Goal: Task Accomplishment & Management: Use online tool/utility

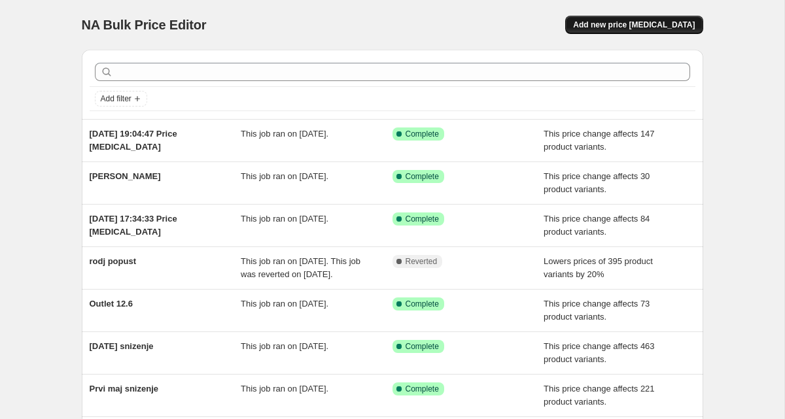
click at [656, 21] on span "Add new price [MEDICAL_DATA]" at bounding box center [634, 25] width 122 height 10
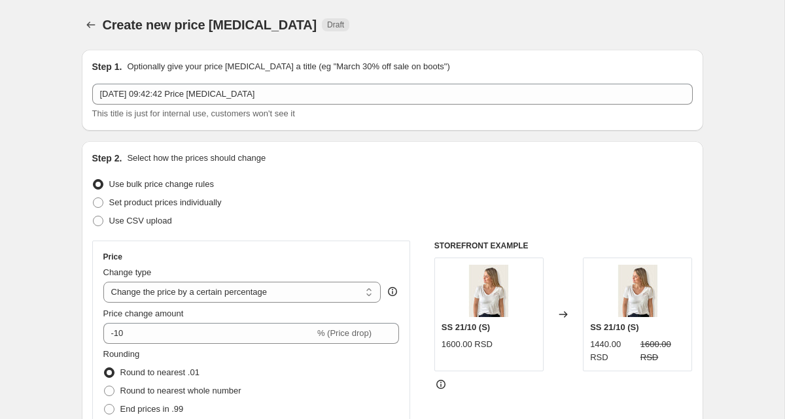
scroll to position [124, 0]
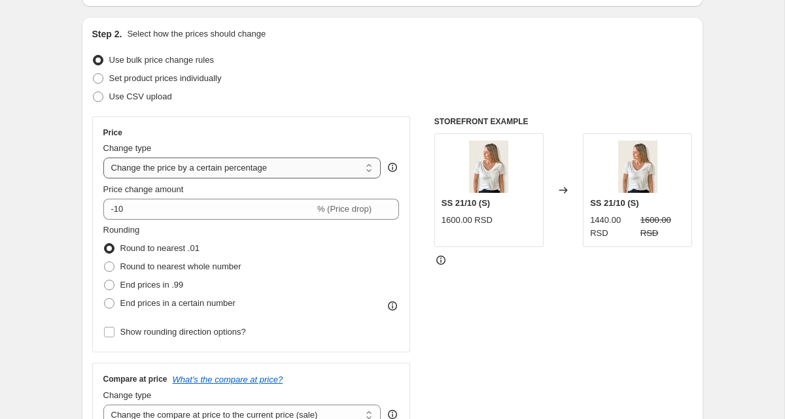
click at [179, 169] on select "Change the price to a certain amount Change the price by a certain amount Chang…" at bounding box center [242, 168] width 278 height 21
select select "bcap"
type input "-12.00"
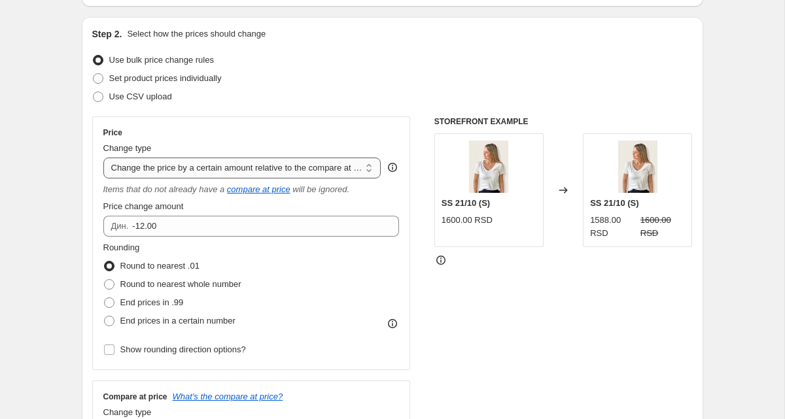
click at [208, 171] on select "Change the price to a certain amount Change the price by a certain amount Chang…" at bounding box center [242, 168] width 278 height 21
select select "ecap"
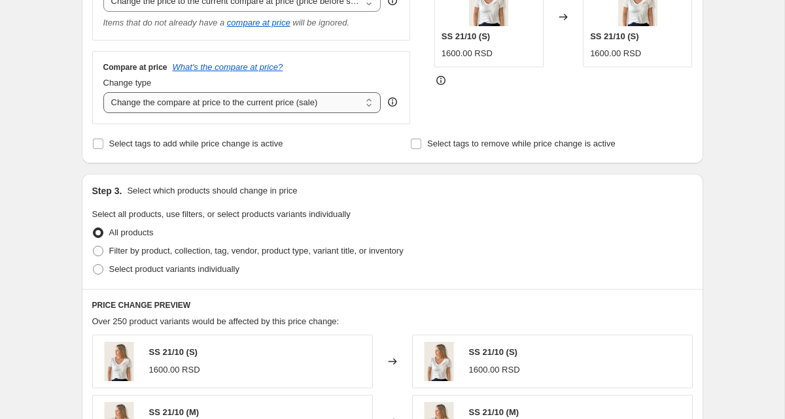
scroll to position [306, 0]
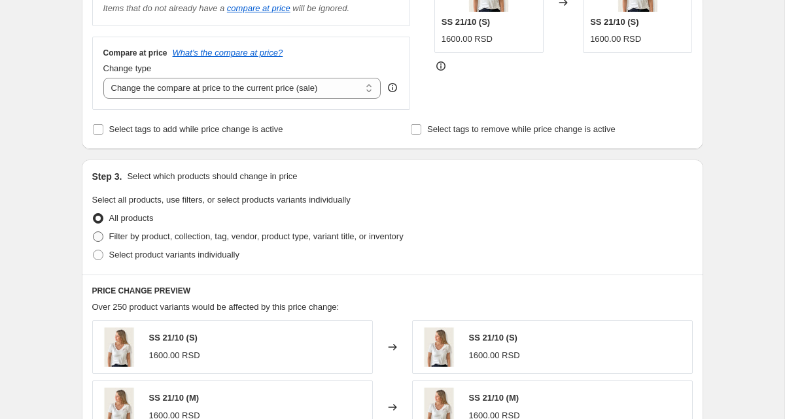
click at [147, 238] on span "Filter by product, collection, tag, vendor, product type, variant title, or inv…" at bounding box center [256, 237] width 294 height 10
click at [94, 232] on input "Filter by product, collection, tag, vendor, product type, variant title, or inv…" at bounding box center [93, 232] width 1 height 1
radio input "true"
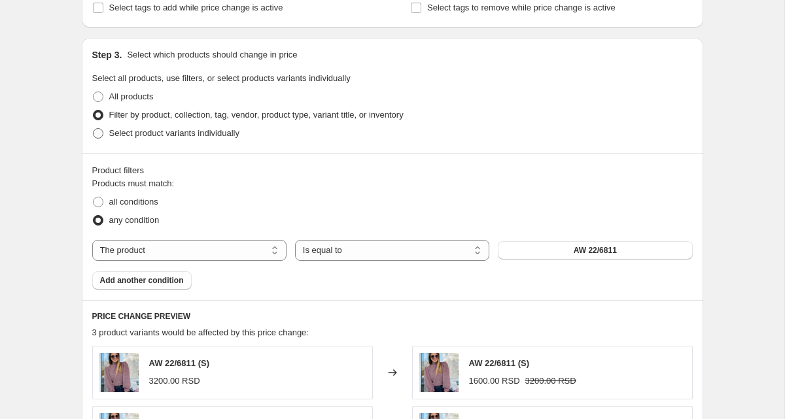
scroll to position [449, 0]
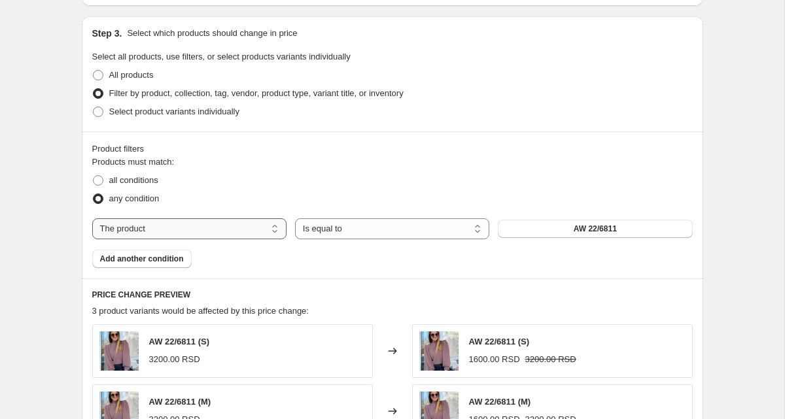
click at [229, 222] on select "The product The product's collection The product's tag The product's vendor The…" at bounding box center [189, 229] width 194 height 21
select select "tag"
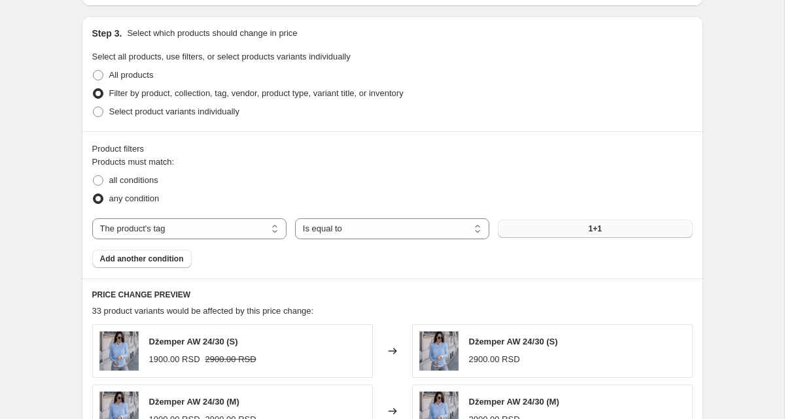
click at [582, 228] on button "1+1" at bounding box center [595, 229] width 194 height 18
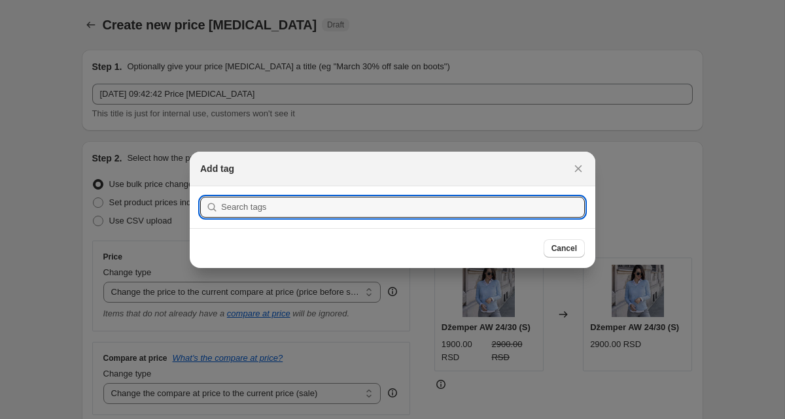
scroll to position [0, 0]
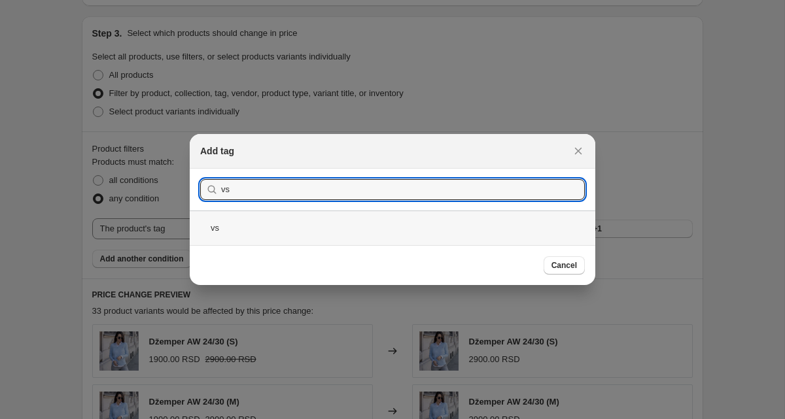
type input "vs"
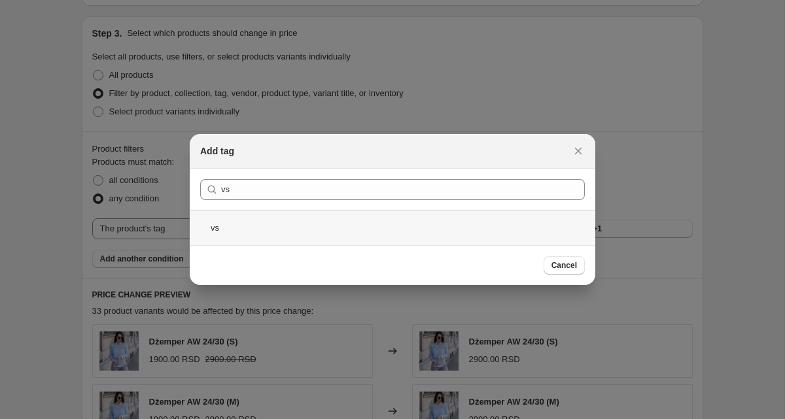
click at [294, 234] on div "vs" at bounding box center [393, 228] width 406 height 35
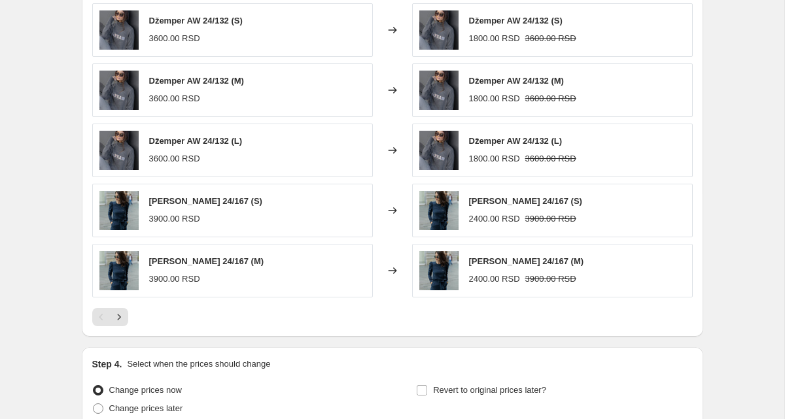
scroll to position [771, 0]
click at [123, 312] on icon "Next" at bounding box center [119, 316] width 13 height 13
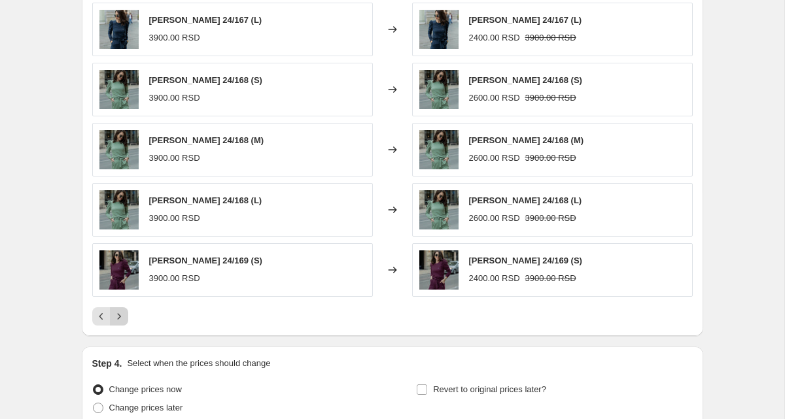
click at [123, 312] on icon "Next" at bounding box center [119, 316] width 13 height 13
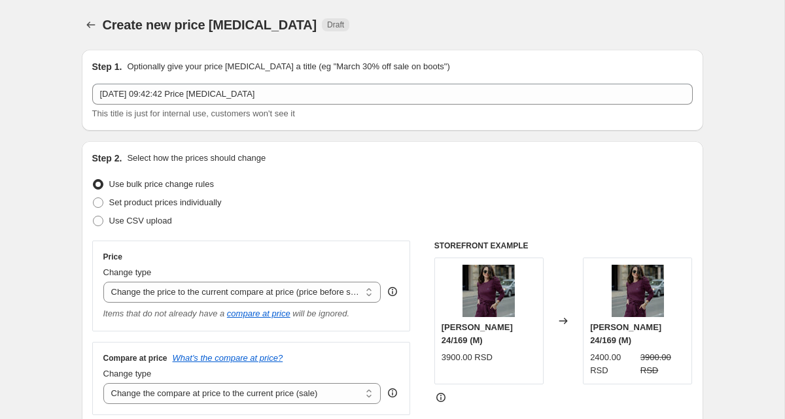
scroll to position [1, 0]
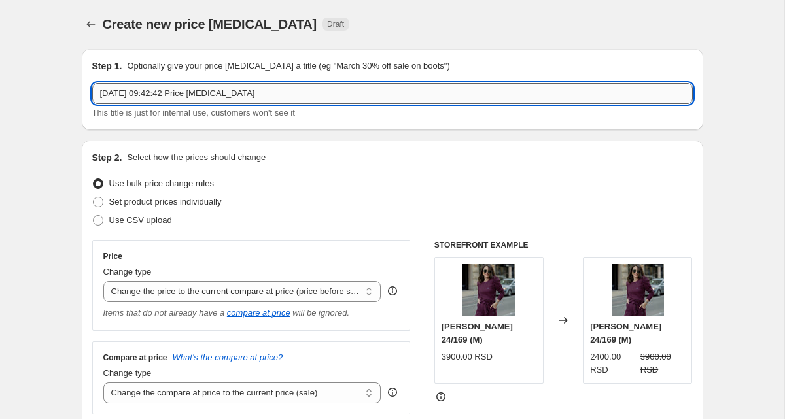
click at [279, 100] on input "[DATE] 09:42:42 Price [MEDICAL_DATA]" at bounding box center [392, 93] width 601 height 21
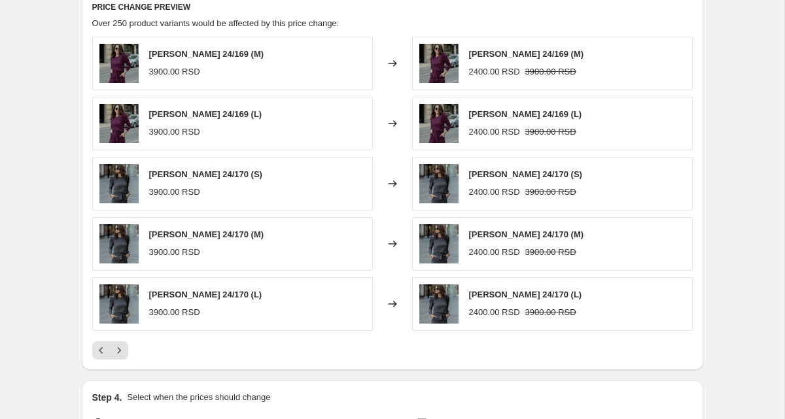
scroll to position [890, 0]
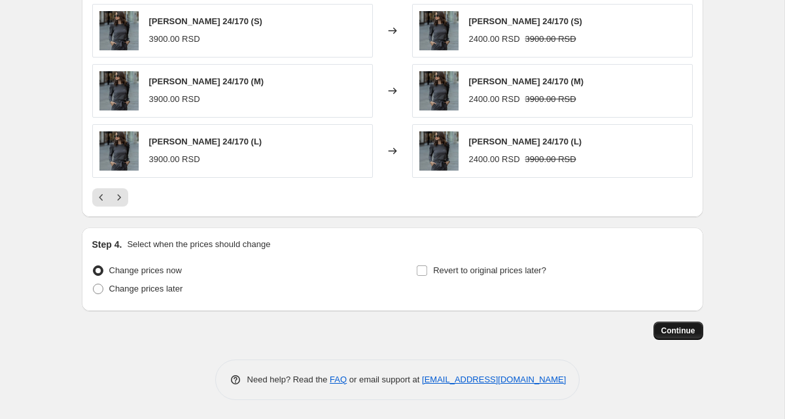
type input "vs snizenje"
click at [685, 335] on span "Continue" at bounding box center [679, 331] width 34 height 10
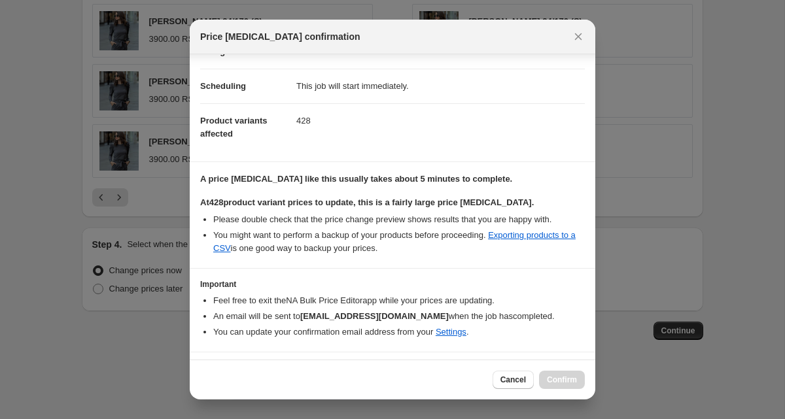
scroll to position [123, 0]
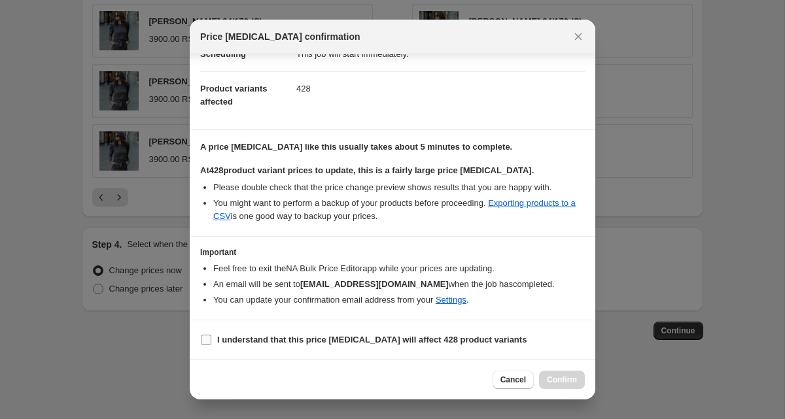
click at [240, 341] on b "I understand that this price [MEDICAL_DATA] will affect 428 product variants" at bounding box center [372, 340] width 310 height 10
click at [211, 341] on input "I understand that this price [MEDICAL_DATA] will affect 428 product variants" at bounding box center [206, 340] width 10 height 10
checkbox input "true"
click at [563, 379] on span "Confirm" at bounding box center [562, 380] width 30 height 10
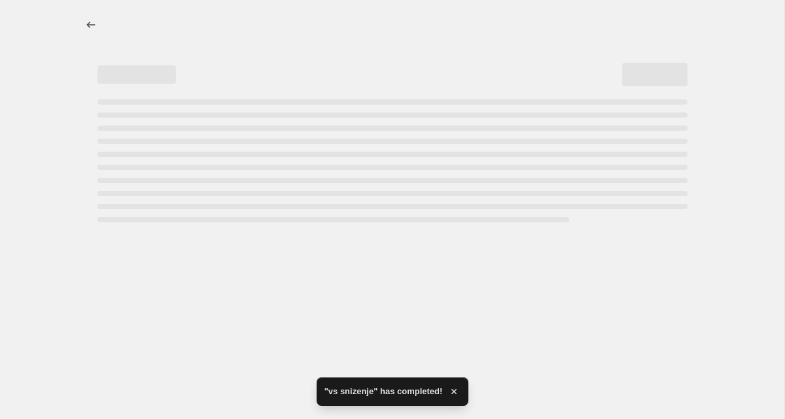
select select "ecap"
select select "tag"
